Goal: Task Accomplishment & Management: Use online tool/utility

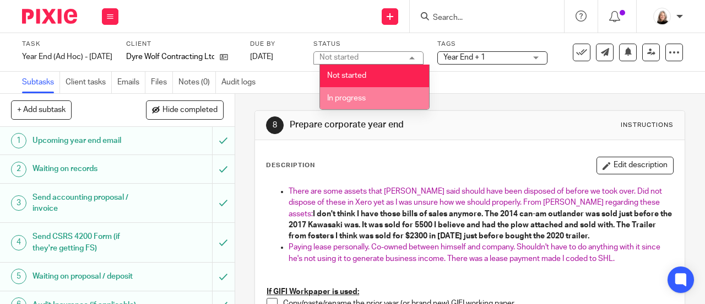
scroll to position [55, 0]
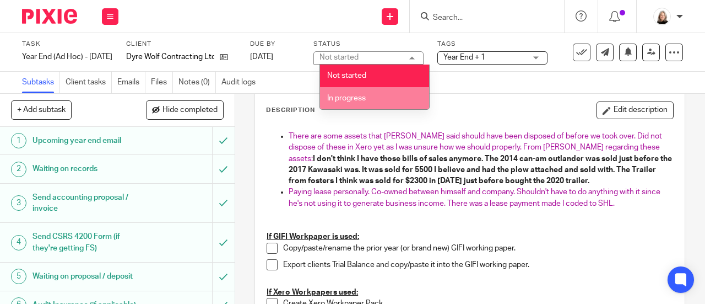
click at [382, 96] on li "In progress" at bounding box center [374, 98] width 109 height 23
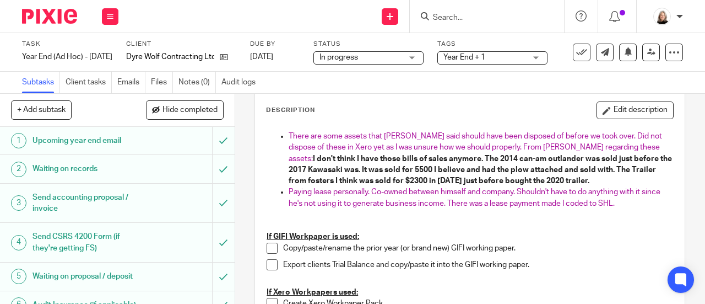
click at [497, 66] on div "Task Year End (Ad Hoc) - [DATE] Save Year End (Ad Hoc) - [DATE] 7 /19 Client Dy…" at bounding box center [352, 52] width 705 height 39
click at [498, 56] on span "Year End + 1" at bounding box center [485, 58] width 83 height 12
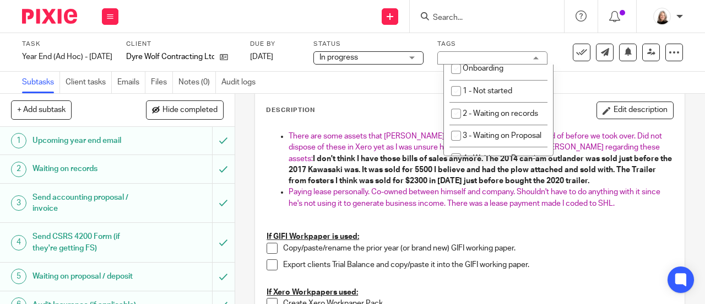
scroll to position [386, 0]
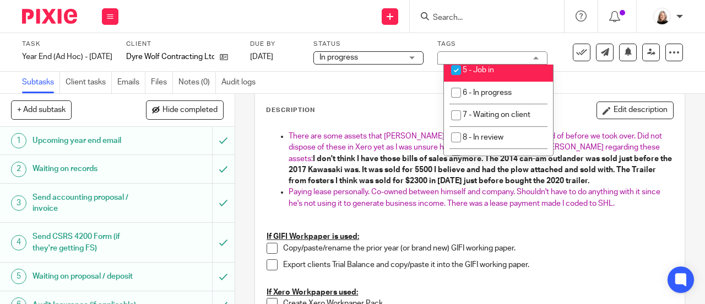
click at [489, 82] on li "5 - Job in" at bounding box center [498, 70] width 109 height 23
checkbox input "false"
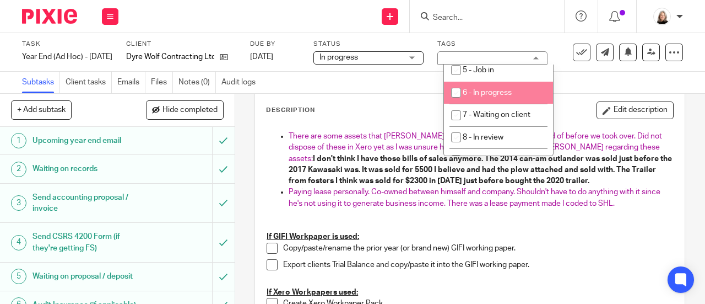
click at [492, 96] on span "6 - In progress" at bounding box center [487, 93] width 49 height 8
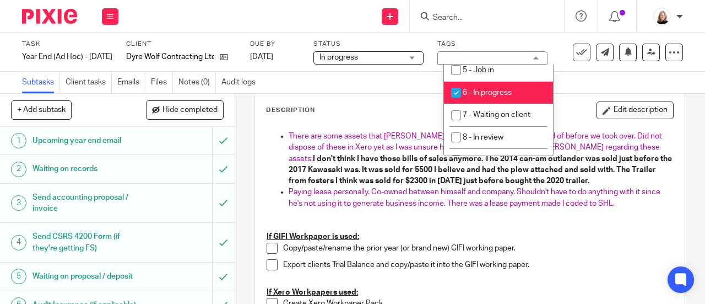
checkbox input "true"
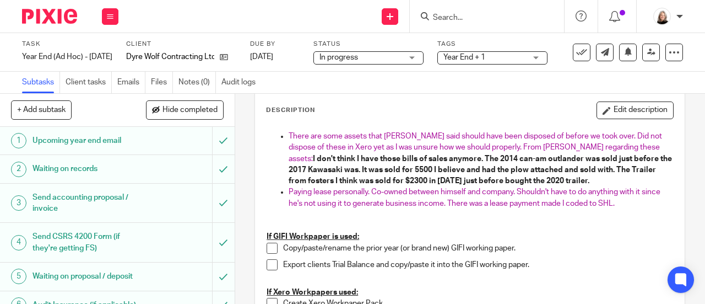
click at [366, 114] on div "Description Edit description" at bounding box center [470, 110] width 408 height 18
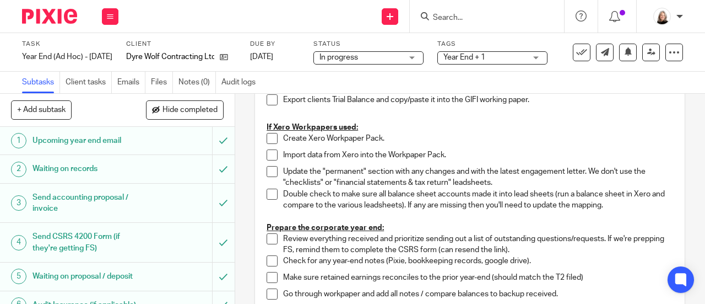
scroll to position [220, 0]
click at [269, 136] on span at bounding box center [272, 137] width 11 height 11
click at [267, 153] on span at bounding box center [272, 154] width 11 height 11
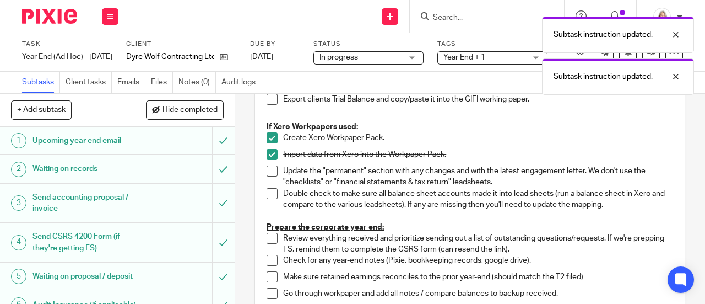
click at [267, 174] on span at bounding box center [272, 170] width 11 height 11
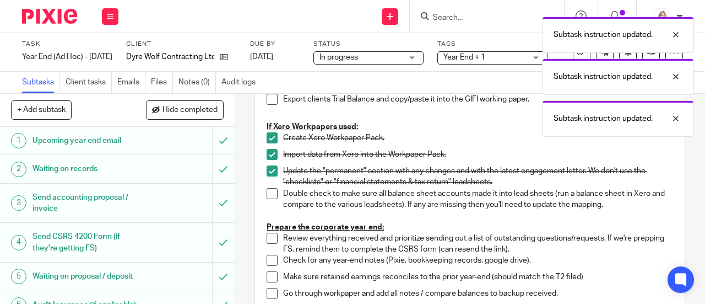
click at [267, 199] on li "Double check to make sure all balance sheet accounts made it into lead sheets (…" at bounding box center [470, 199] width 407 height 23
click at [267, 191] on span at bounding box center [272, 193] width 11 height 11
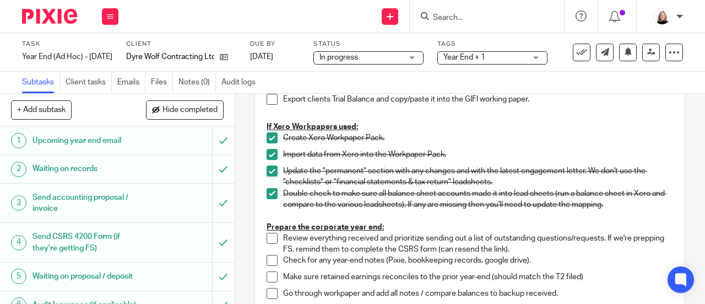
scroll to position [55, 0]
